Goal: Task Accomplishment & Management: Complete application form

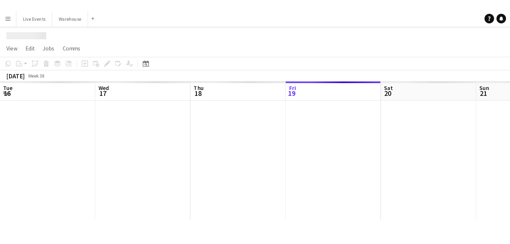
scroll to position [0, 127]
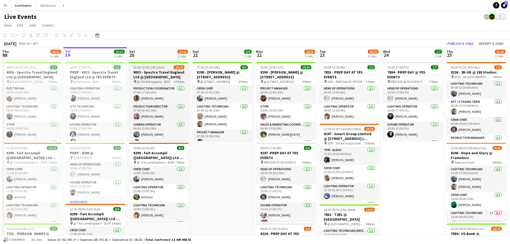
click at [156, 71] on h3 "8032 - Spectra Travel England Ltd @ [GEOGRAPHIC_DATA]" at bounding box center [158, 75] width 59 height 10
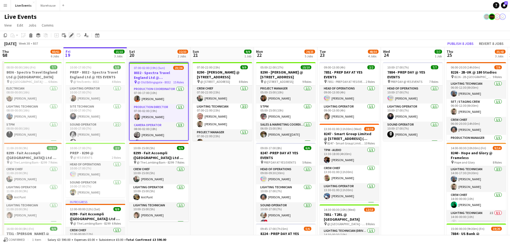
click at [71, 36] on icon at bounding box center [71, 35] width 3 height 3
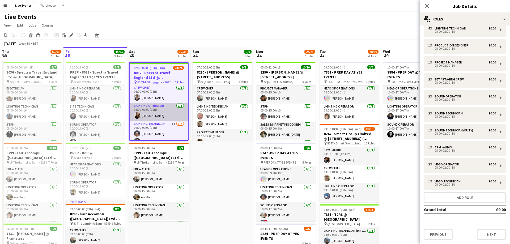
scroll to position [95, 0]
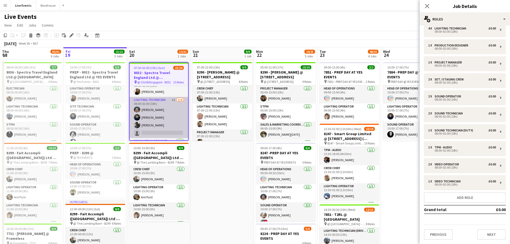
click at [174, 99] on app-card-role "Lighting Technician 1I [DATE] 08:00-02:00 (18h) [PERSON_NAME] [PERSON_NAME] [PE…" at bounding box center [159, 117] width 58 height 41
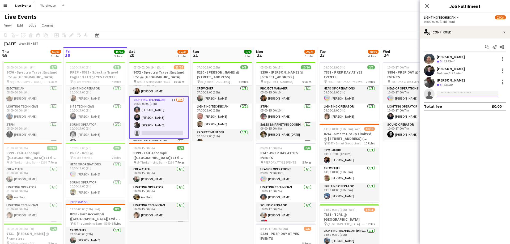
click at [340, 95] on input at bounding box center [468, 94] width 62 height 6
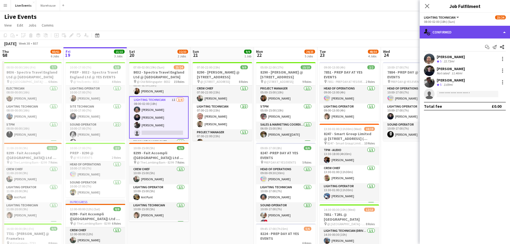
click at [340, 32] on div "single-neutral-actions-check-2 Confirmed" at bounding box center [465, 32] width 90 height 13
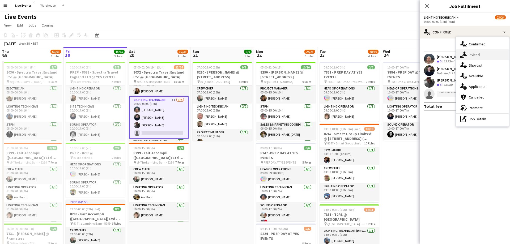
click at [340, 57] on div "single-neutral-actions-share-1 Invited" at bounding box center [482, 54] width 53 height 11
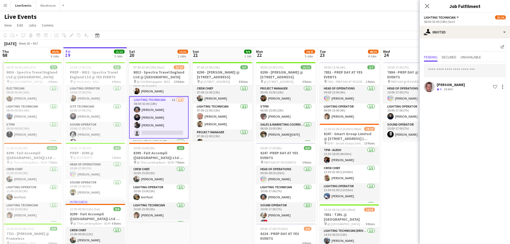
click at [340, 125] on mat-expansion-panel "user-plus Invited Send notification Pending Declined Unavailable [PERSON_NAME] …" at bounding box center [465, 142] width 90 height 206
click at [157, 130] on app-card-role "Lighting Technician 1I [DATE] 08:00-02:00 (18h) [PERSON_NAME] [PERSON_NAME] [PE…" at bounding box center [158, 117] width 59 height 42
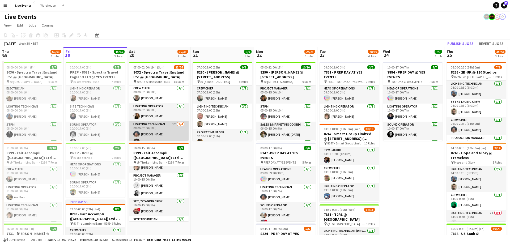
scroll to position [94, 0]
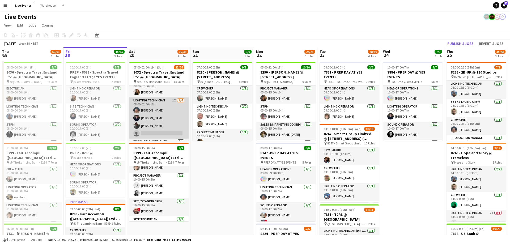
click at [170, 133] on app-card-role "Lighting Technician 1I [DATE] 08:00-02:00 (18h) [PERSON_NAME] [PERSON_NAME] [PE…" at bounding box center [158, 117] width 59 height 41
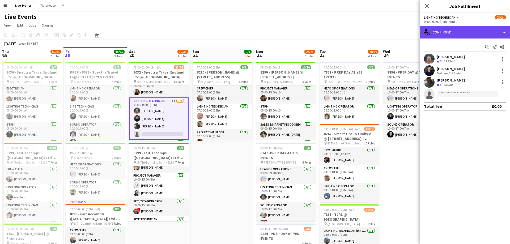
click at [340, 32] on div "single-neutral-actions-check-2 Confirmed" at bounding box center [465, 32] width 90 height 13
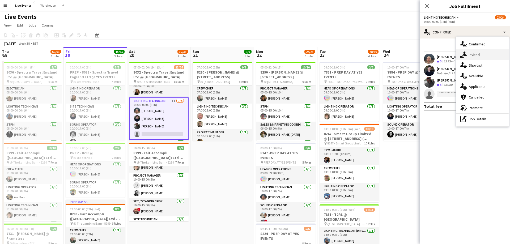
click at [340, 54] on span "Invited" at bounding box center [474, 54] width 11 height 5
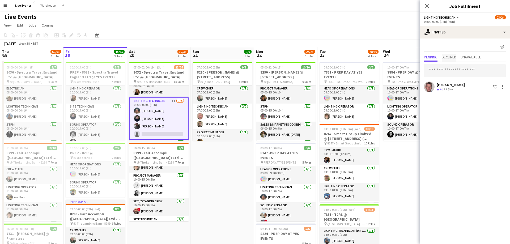
click at [340, 55] on span "Declined" at bounding box center [449, 57] width 15 height 4
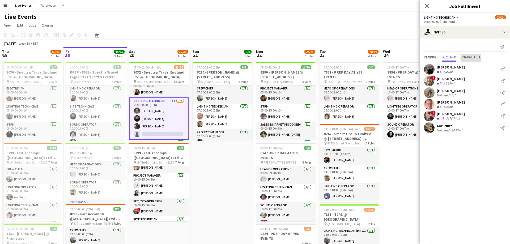
click at [340, 54] on span "Unavailable" at bounding box center [470, 58] width 20 height 8
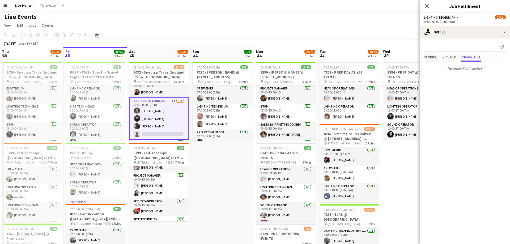
click at [340, 59] on span "Pending" at bounding box center [431, 57] width 14 height 4
click at [340, 74] on input "text" at bounding box center [465, 70] width 82 height 13
click at [340, 58] on span "Unavailable" at bounding box center [470, 57] width 20 height 4
click at [340, 56] on span "Pending" at bounding box center [431, 57] width 14 height 4
click at [340, 72] on input "text" at bounding box center [465, 70] width 82 height 13
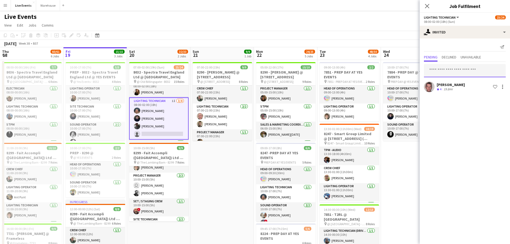
click at [340, 72] on input "text" at bounding box center [465, 70] width 82 height 13
click at [340, 71] on input "text" at bounding box center [465, 70] width 82 height 13
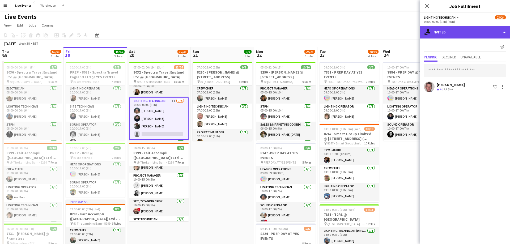
click at [340, 33] on div "single-neutral-actions-share-1 Invited" at bounding box center [465, 32] width 90 height 13
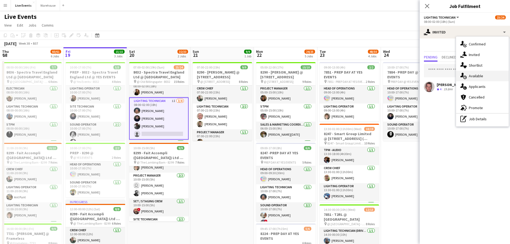
click at [340, 75] on span "Available" at bounding box center [476, 76] width 14 height 5
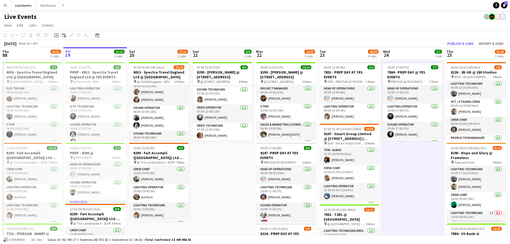
scroll to position [70, 0]
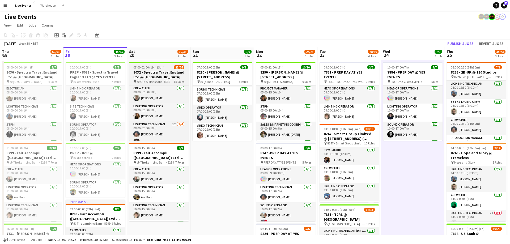
click at [155, 82] on span "@ Old Billingsgate - 8032" at bounding box center [153, 82] width 33 height 4
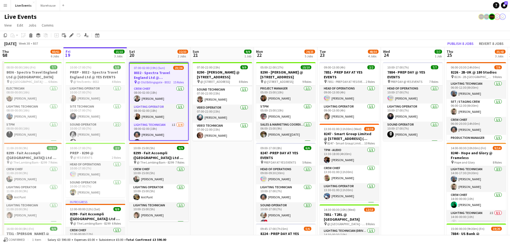
click at [70, 35] on icon "Edit" at bounding box center [71, 35] width 4 height 4
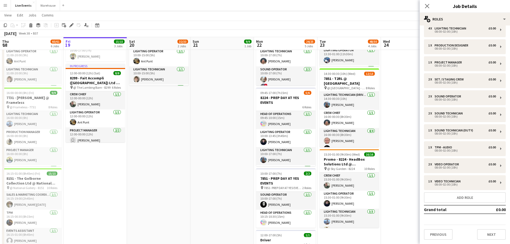
scroll to position [0, 127]
click at [340, 148] on button "Next" at bounding box center [491, 234] width 29 height 11
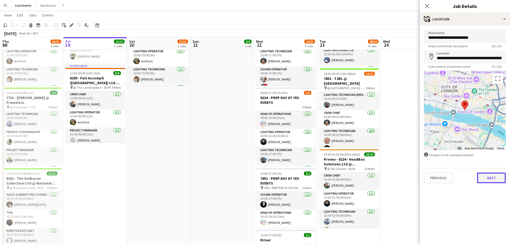
click at [340, 148] on button "Next" at bounding box center [491, 178] width 29 height 11
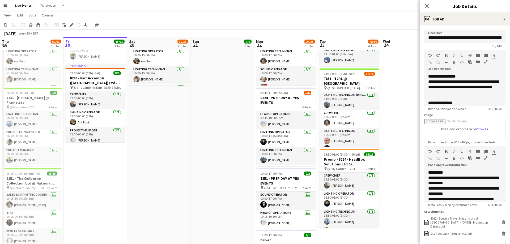
scroll to position [84, 0]
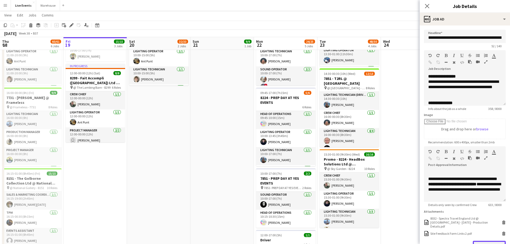
click at [340, 148] on button "Upload a file" at bounding box center [489, 246] width 33 height 11
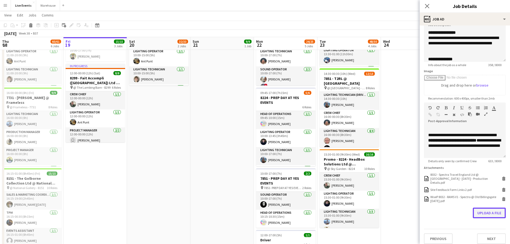
click at [340, 148] on button "Upload a file" at bounding box center [489, 213] width 33 height 11
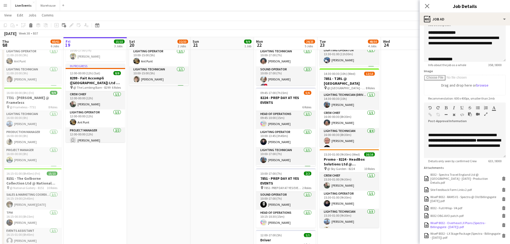
scroll to position [80, 0]
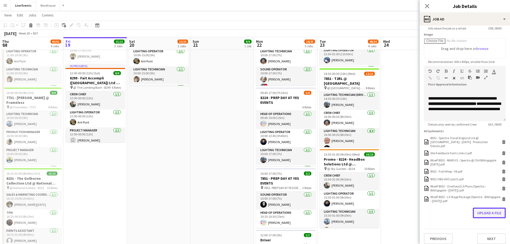
click at [340, 148] on button "Upload a file" at bounding box center [489, 213] width 33 height 11
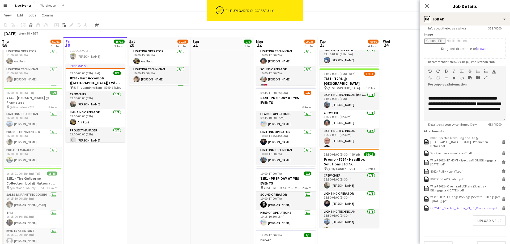
click at [340, 148] on div "OJ25478_Spectra_Dinner_v3_E1_Productions.pdf" at bounding box center [463, 208] width 67 height 4
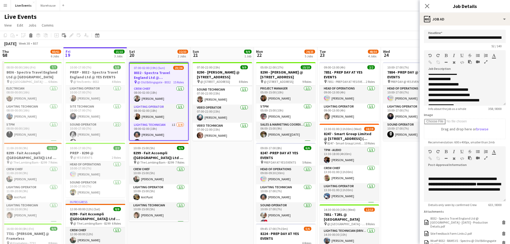
scroll to position [86, 0]
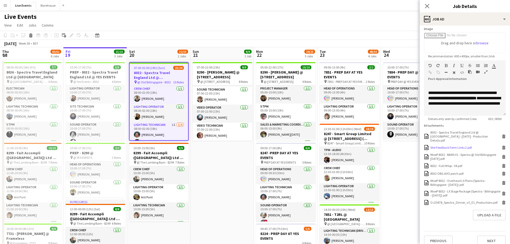
click at [340, 146] on div "Site Feedback Form Links 2.pdf" at bounding box center [450, 148] width 41 height 4
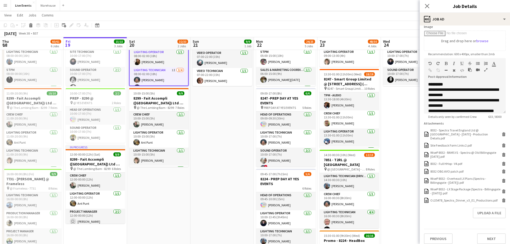
scroll to position [81, 0]
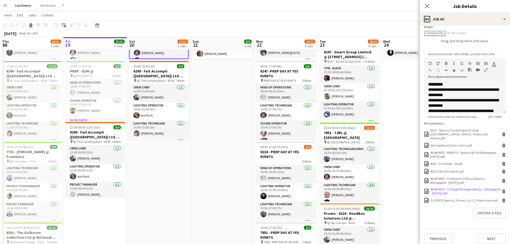
click at [340, 148] on div "WiseP 8032 - LX Stage Package (Spectra - Billingsgate - [DATE]).pdf" at bounding box center [465, 191] width 70 height 8
click at [340, 148] on div "WiseP 8032 - Overhead LX Plans (Spectra - Billingsgate - [DATE]).pdf" at bounding box center [465, 181] width 70 height 8
click at [340, 148] on button "Next" at bounding box center [491, 238] width 29 height 11
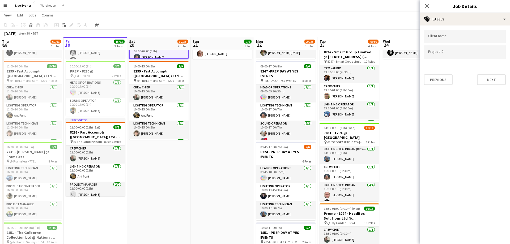
scroll to position [0, 0]
click at [340, 82] on button "Next" at bounding box center [491, 79] width 29 height 11
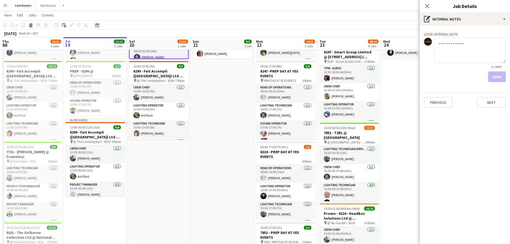
click at [340, 108] on div "Leave internal note 0 / 4000 Save Previous Next" at bounding box center [465, 68] width 90 height 87
click at [340, 105] on button "Next" at bounding box center [491, 102] width 29 height 11
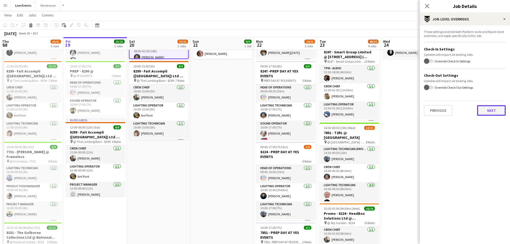
click at [340, 109] on button "Next" at bounding box center [491, 110] width 29 height 11
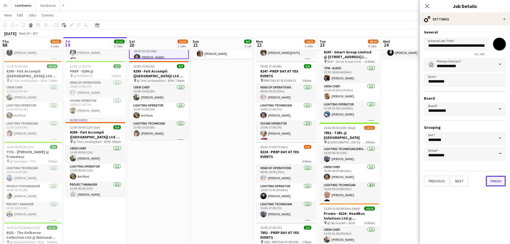
click at [340, 148] on button "Finish" at bounding box center [496, 181] width 20 height 11
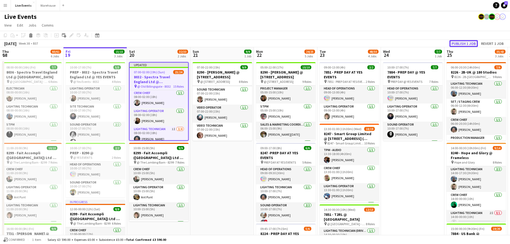
click at [340, 45] on button "Publish 1 job" at bounding box center [463, 43] width 28 height 7
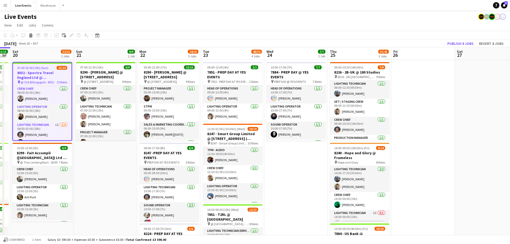
scroll to position [0, 247]
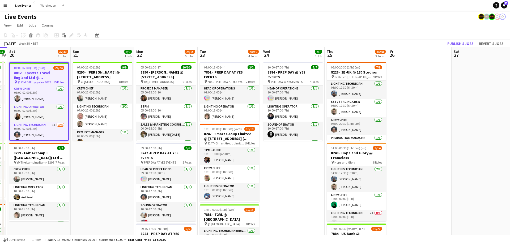
drag, startPoint x: 288, startPoint y: 58, endPoint x: 168, endPoint y: 57, distance: 119.8
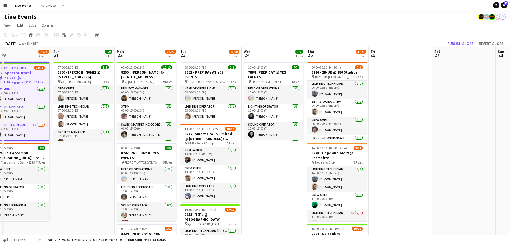
scroll to position [0, 154]
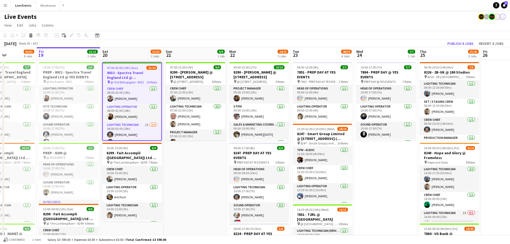
drag, startPoint x: 225, startPoint y: 53, endPoint x: 194, endPoint y: 52, distance: 31.3
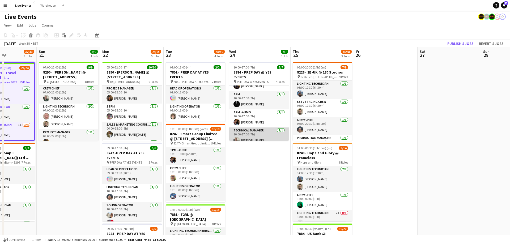
scroll to position [0, 0]
